Goal: Navigation & Orientation: Find specific page/section

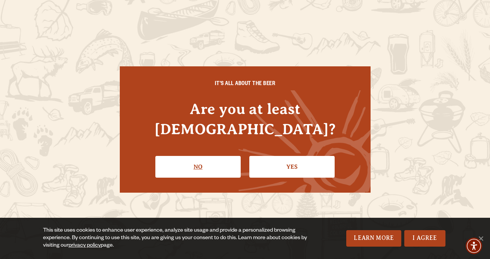
click at [215, 156] on link "No" at bounding box center [197, 167] width 85 height 22
click at [200, 156] on link "No" at bounding box center [197, 167] width 85 height 22
click at [262, 162] on link "Yes" at bounding box center [292, 167] width 85 height 22
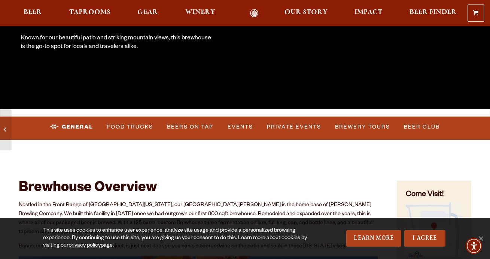
scroll to position [183, 0]
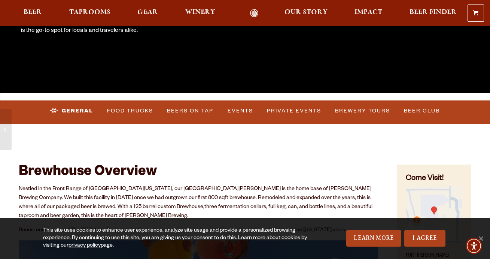
click at [179, 108] on link "Beers on Tap" at bounding box center [190, 110] width 52 height 17
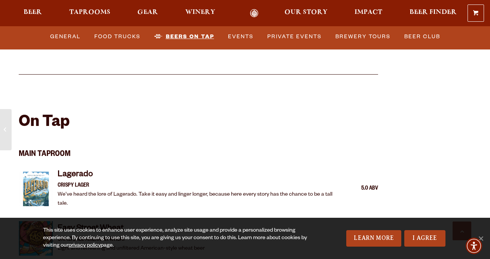
scroll to position [463, 0]
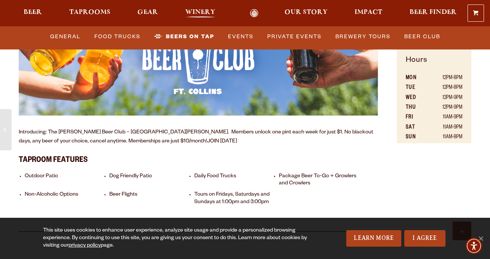
click at [202, 10] on span "Winery" at bounding box center [200, 12] width 30 height 6
